Goal: Task Accomplishment & Management: Manage account settings

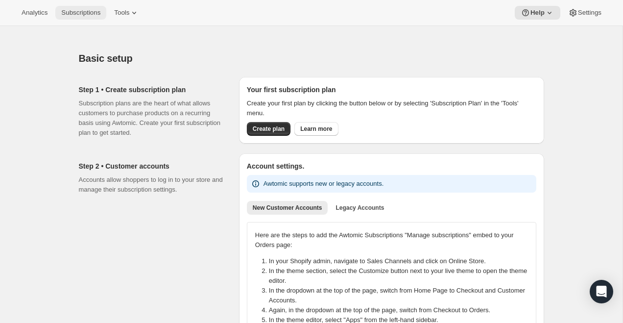
click at [103, 19] on button "Subscriptions" at bounding box center [80, 13] width 51 height 14
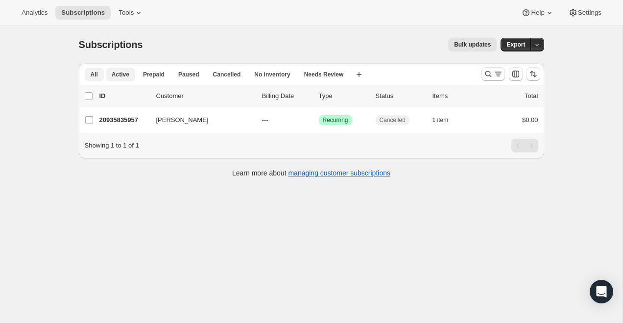
click at [115, 72] on span "Active" at bounding box center [121, 75] width 18 height 8
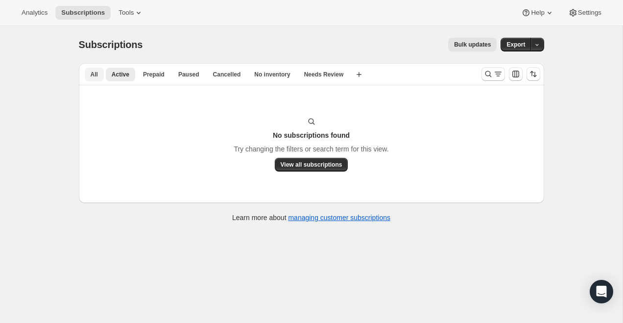
click at [94, 76] on span "All" at bounding box center [94, 75] width 7 height 8
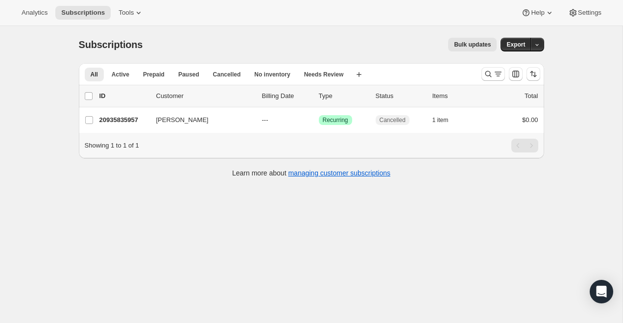
click at [129, 5] on div "Analytics Subscriptions Tools Help Settings" at bounding box center [311, 13] width 623 height 26
click at [129, 10] on span "Tools" at bounding box center [126, 13] width 15 height 8
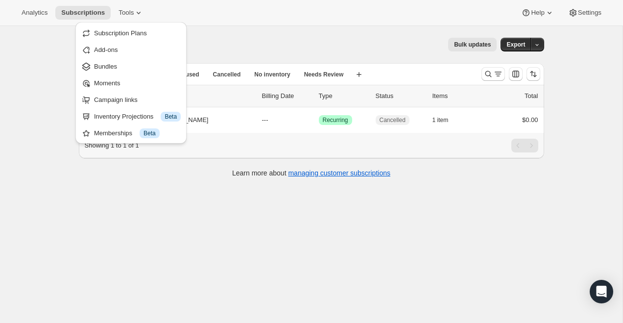
click at [127, 24] on div "Subscription Plans Add-ons Bundles Moments Campaign links Inventory Projections…" at bounding box center [130, 82] width 111 height 121
click at [127, 32] on span "Subscription Plans" at bounding box center [120, 32] width 53 height 7
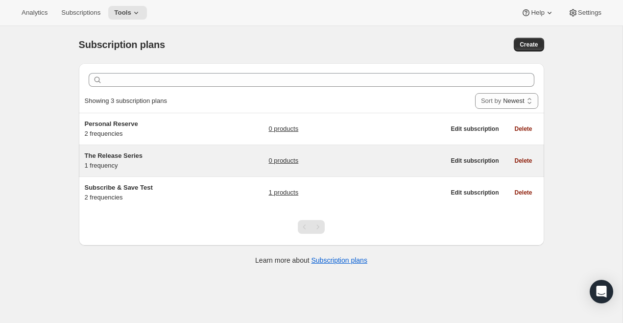
click at [225, 160] on div "The Release Series 1 frequency 0 products" at bounding box center [265, 161] width 361 height 20
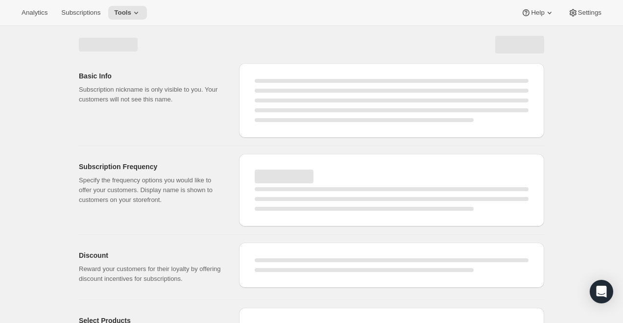
select select "WEEK"
select select "MONTH"
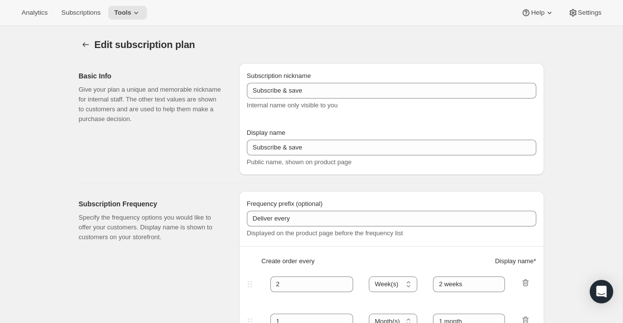
type input "The Release Series"
type input "1"
select select "MONTH"
type input "1 month"
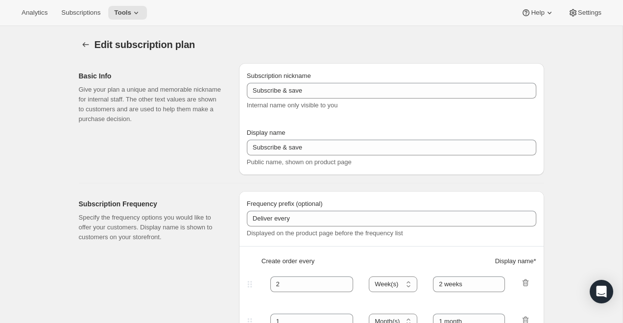
type input "Choose how many bottles you want of the Napa Valley Release​, Alexander Valley …"
click at [79, 38] on div at bounding box center [87, 45] width 16 height 14
click at [84, 44] on icon "Subscription plans" at bounding box center [86, 45] width 10 height 10
